Goal: Check status: Check status

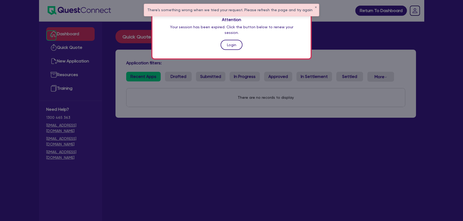
click at [228, 40] on link "Login" at bounding box center [231, 45] width 22 height 10
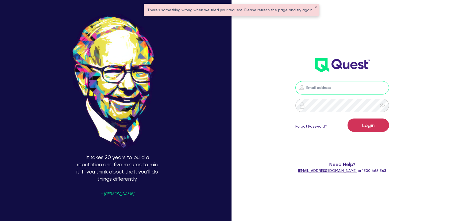
type input "[PERSON_NAME][EMAIL_ADDRESS][PERSON_NAME][DOMAIN_NAME]"
click at [361, 116] on form "[PERSON_NAME][EMAIL_ADDRESS][PERSON_NAME][DOMAIN_NAME] Login Forgot Password? N…" at bounding box center [342, 127] width 122 height 92
click at [363, 123] on button "Login" at bounding box center [367, 125] width 41 height 13
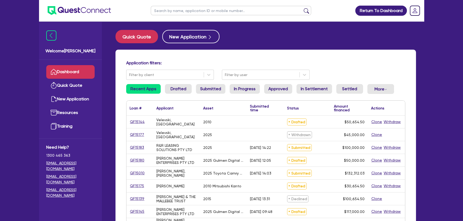
scroll to position [24, 0]
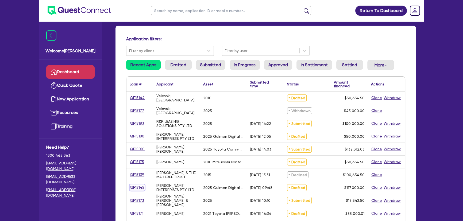
click at [141, 188] on link "QF15145" at bounding box center [137, 188] width 15 height 6
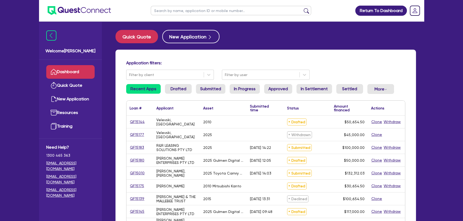
select select "SECONDARY_ASSETS"
select select "PRINTING_AND_PACKAGING_EQUIPMENT"
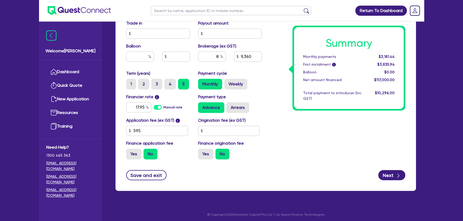
scroll to position [263, 0]
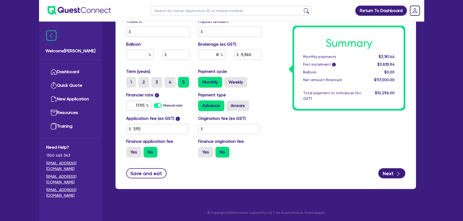
click at [83, 5] on ul at bounding box center [75, 10] width 72 height 21
click at [82, 7] on img at bounding box center [79, 10] width 63 height 9
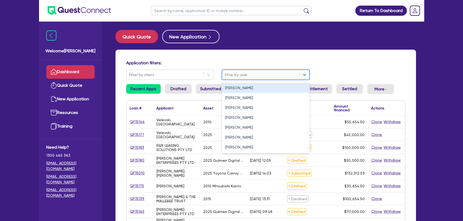
click at [236, 79] on div "Filter by user" at bounding box center [260, 75] width 77 height 9
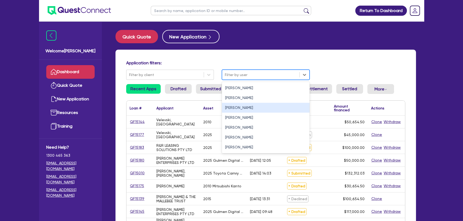
click at [237, 107] on div "[PERSON_NAME]" at bounding box center [266, 108] width 88 height 10
